Goal: Use online tool/utility: Utilize a website feature to perform a specific function

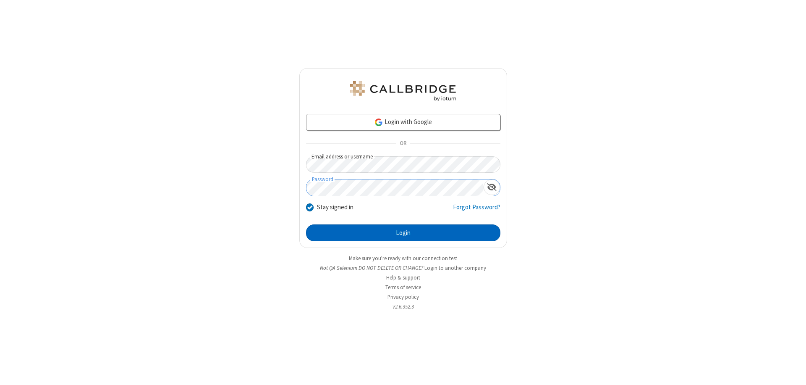
click at [403, 233] on button "Login" at bounding box center [403, 232] width 194 height 17
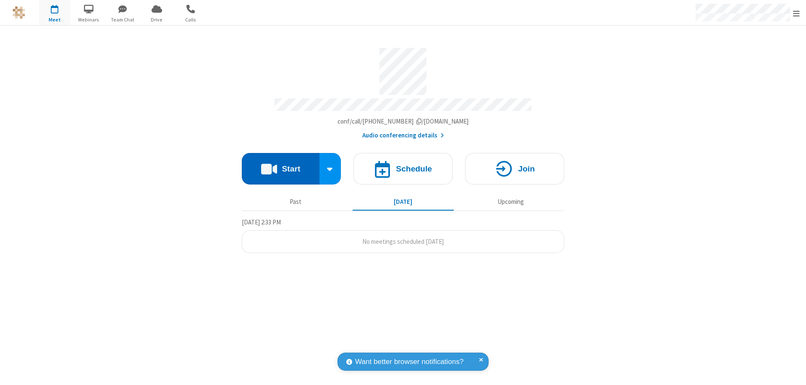
click at [280, 165] on button "Start" at bounding box center [281, 168] width 78 height 31
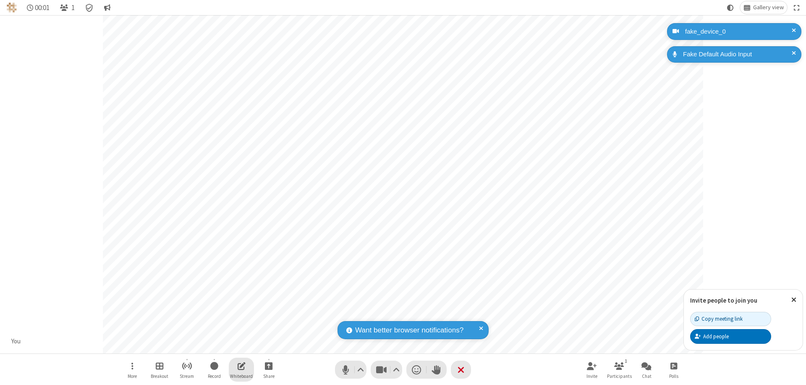
click at [241, 365] on span "Open shared whiteboard" at bounding box center [242, 365] width 8 height 10
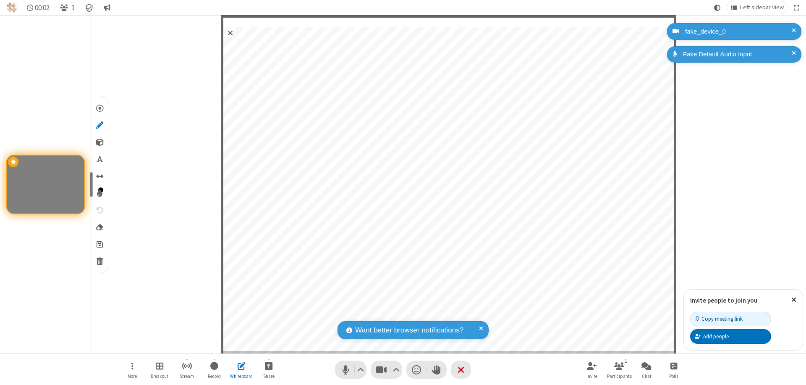
click at [99, 243] on span "Save" at bounding box center [100, 243] width 6 height 9
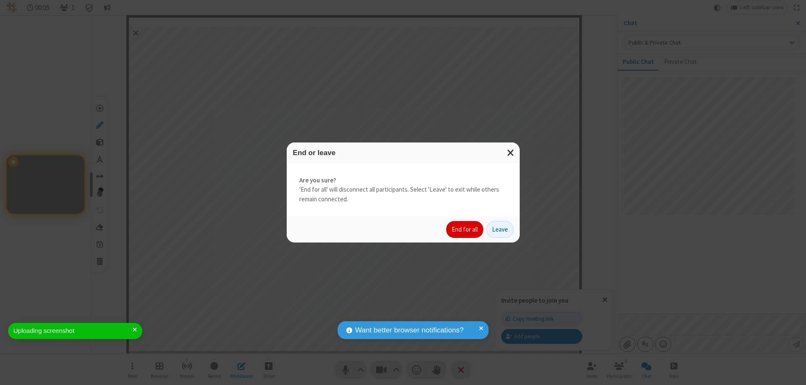
click at [465, 229] on button "End for all" at bounding box center [464, 229] width 37 height 17
